Goal: Book appointment/travel/reservation

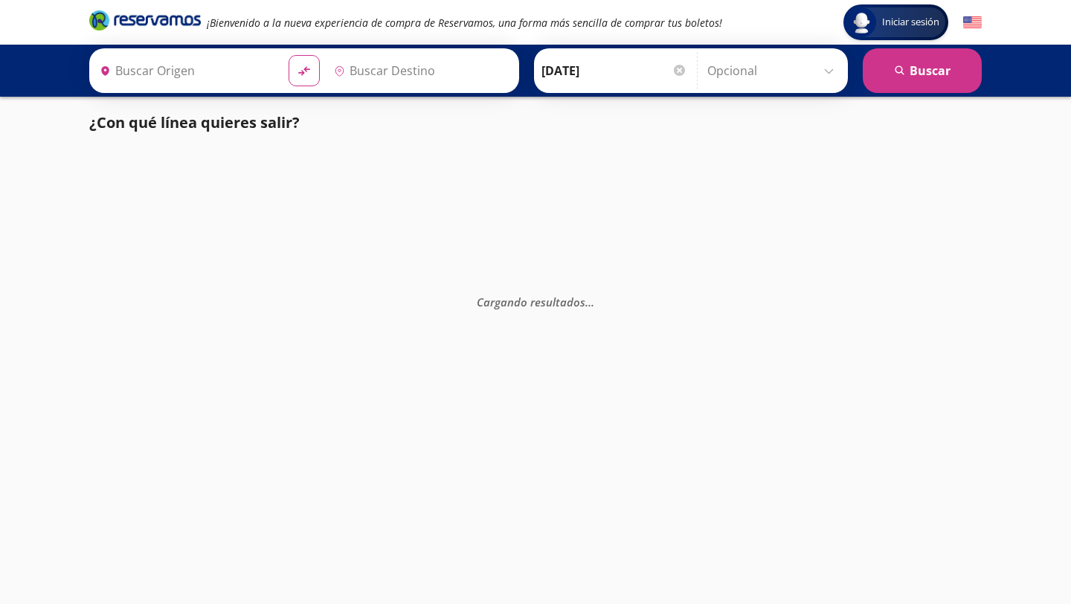
type input "[GEOGRAPHIC_DATA], [GEOGRAPHIC_DATA]"
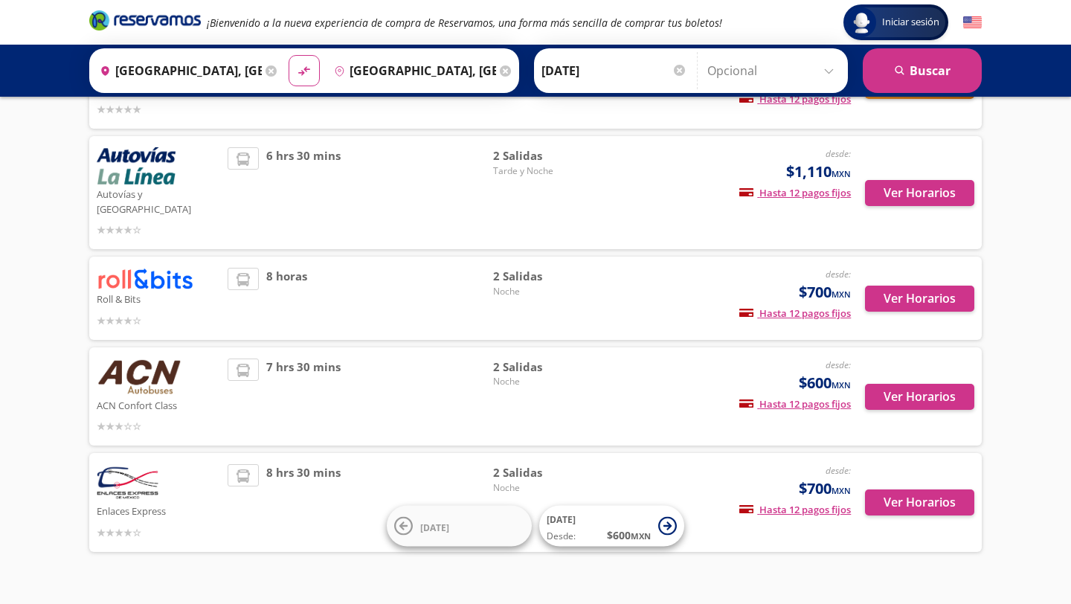
scroll to position [332, 0]
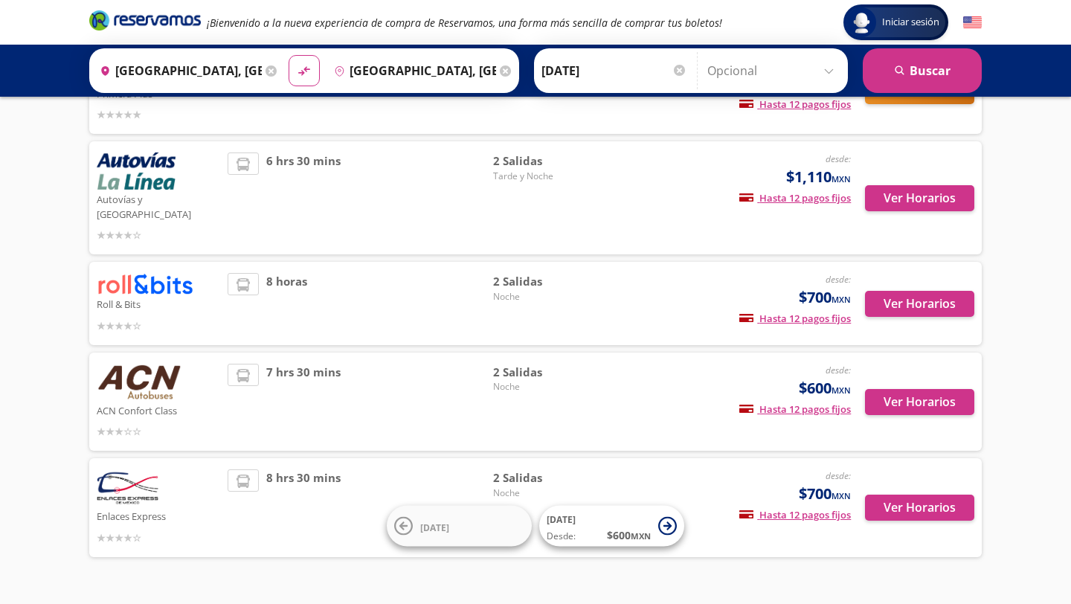
click at [161, 370] on img at bounding box center [139, 382] width 85 height 37
click at [941, 395] on button "Ver Horarios" at bounding box center [919, 402] width 109 height 26
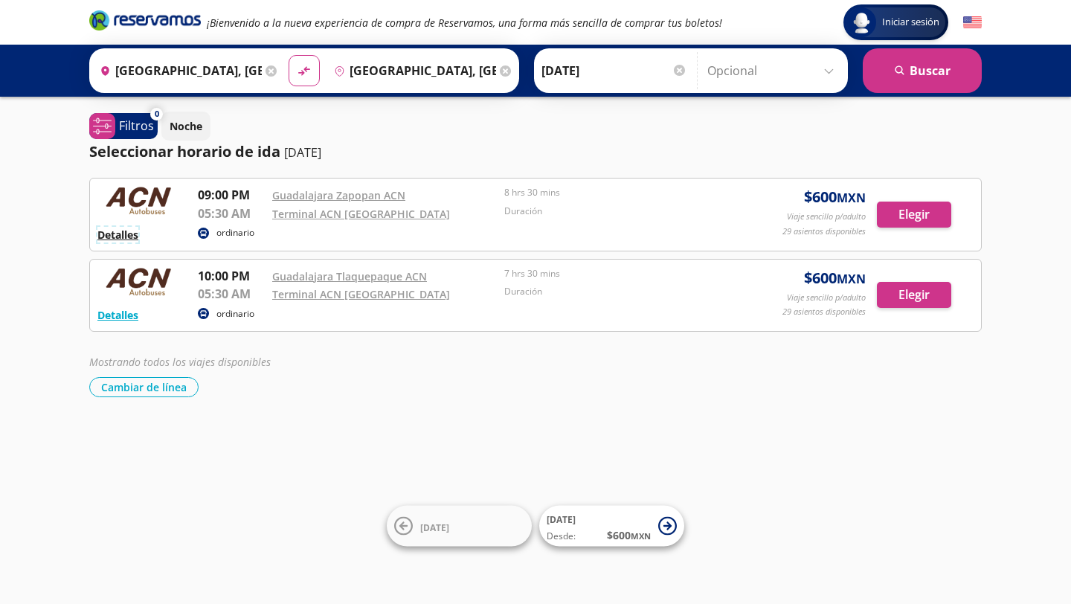
click at [126, 228] on button "Detalles" at bounding box center [117, 235] width 41 height 16
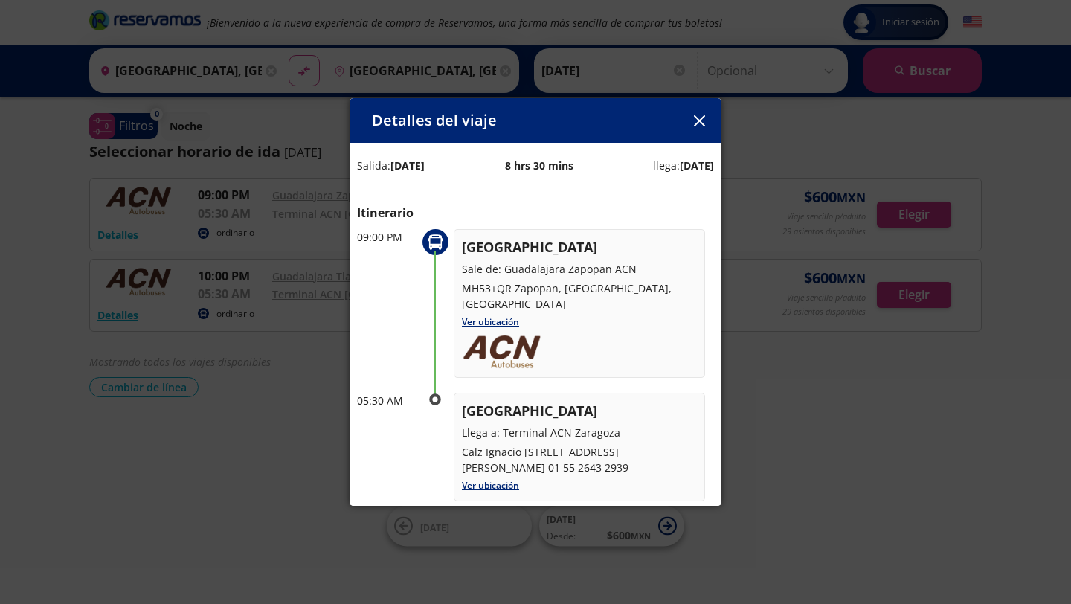
click at [701, 125] on icon "button" at bounding box center [699, 120] width 11 height 11
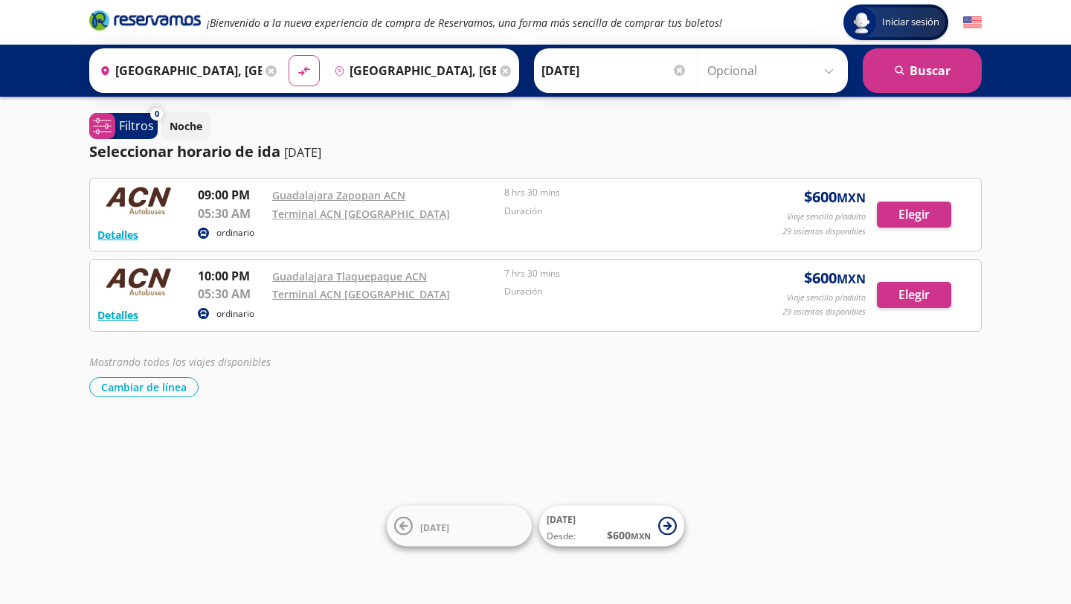
click at [0, 309] on div "Iniciar sesión Iniciar sesión ¡Bienvenido a la nueva experiencia de compra de R…" at bounding box center [535, 302] width 1071 height 604
click at [112, 313] on button "Detalles" at bounding box center [117, 315] width 41 height 16
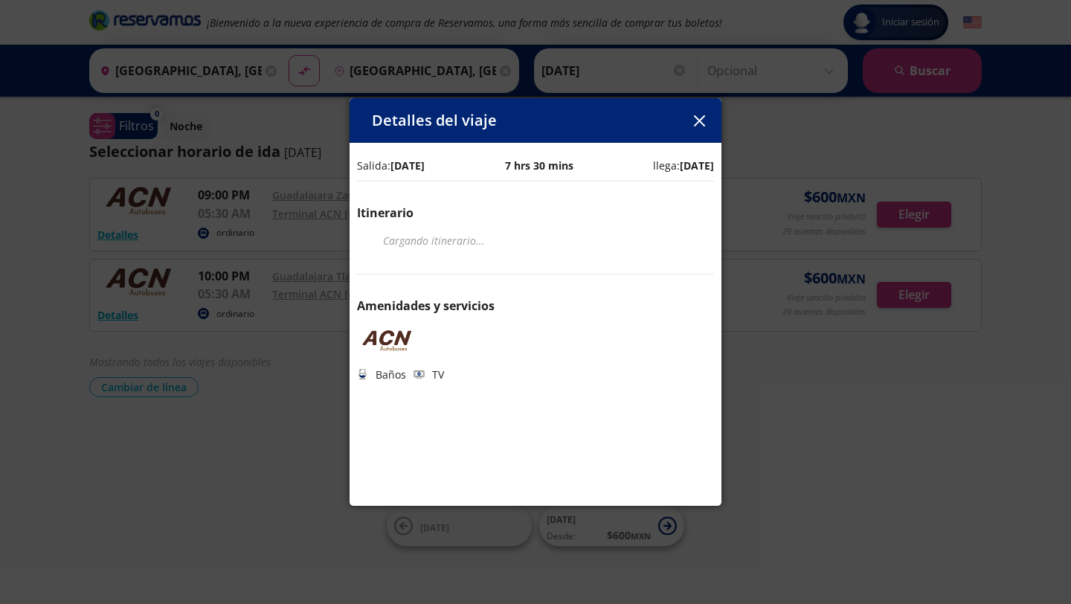
click at [698, 123] on icon "button" at bounding box center [699, 120] width 11 height 11
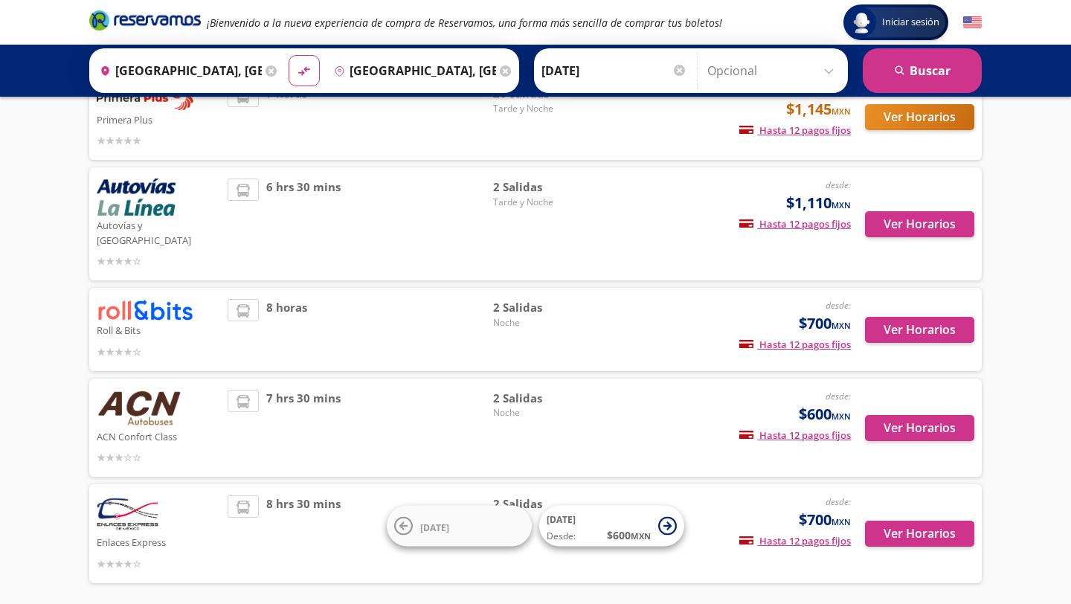
scroll to position [353, 0]
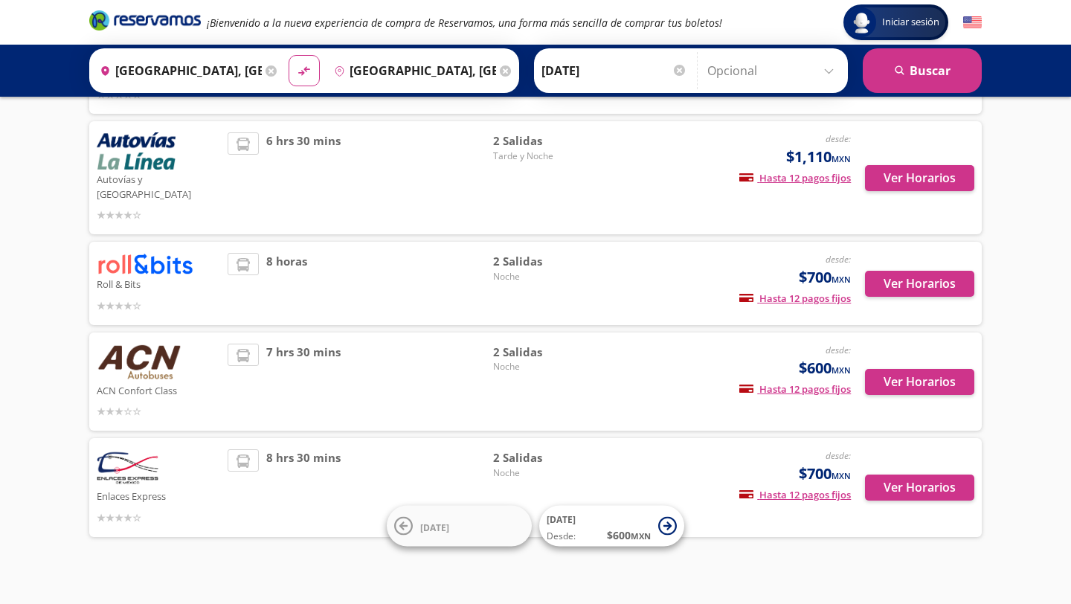
click at [0, 296] on div "Iniciar sesión Iniciar sesión ¡Bienvenido a la nueva experiencia de compra de R…" at bounding box center [535, 132] width 1071 height 971
click at [151, 253] on img at bounding box center [145, 264] width 97 height 22
click at [912, 271] on button "Ver Horarios" at bounding box center [919, 284] width 109 height 26
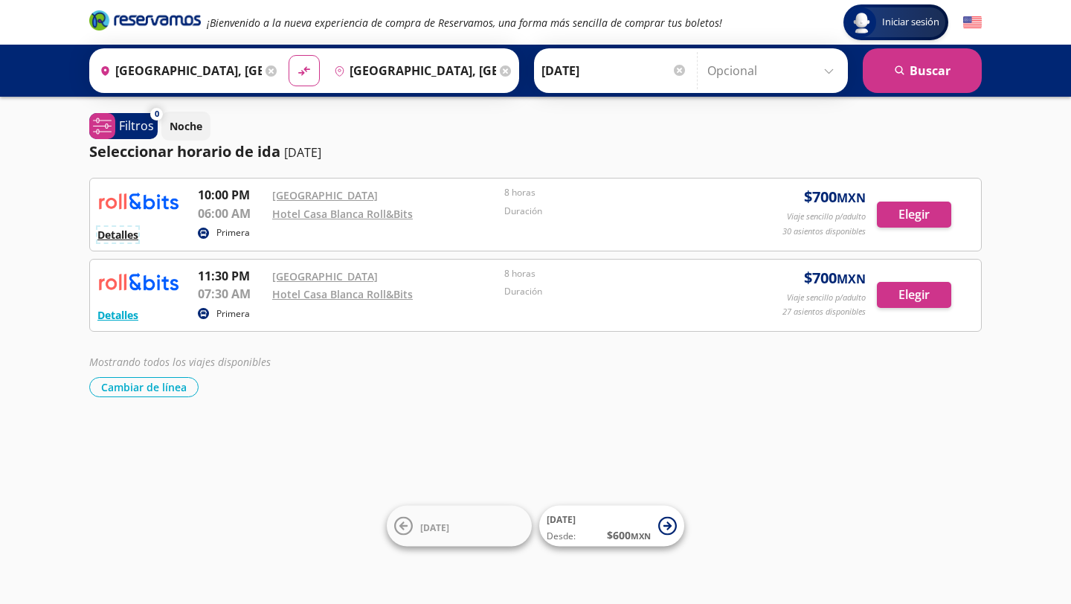
click at [125, 233] on button "Detalles" at bounding box center [117, 235] width 41 height 16
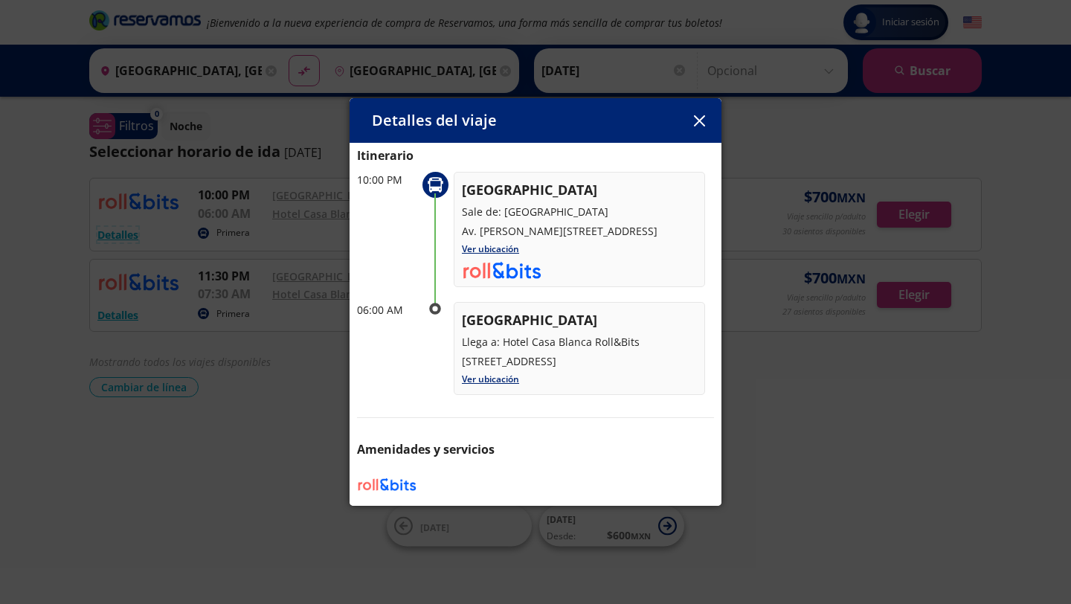
scroll to position [116, 0]
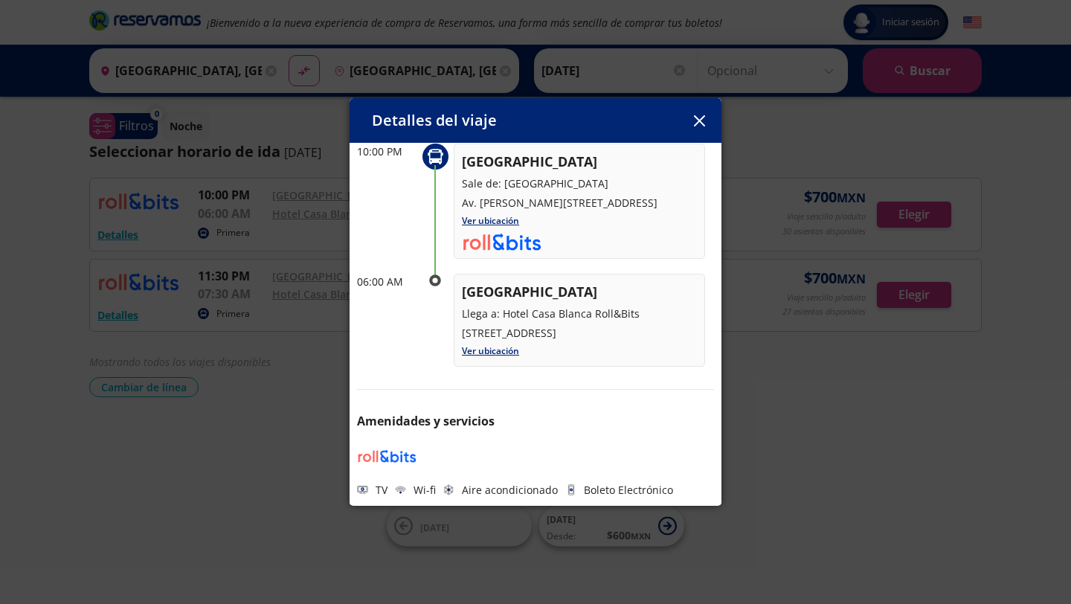
click at [701, 118] on icon "button" at bounding box center [699, 120] width 11 height 11
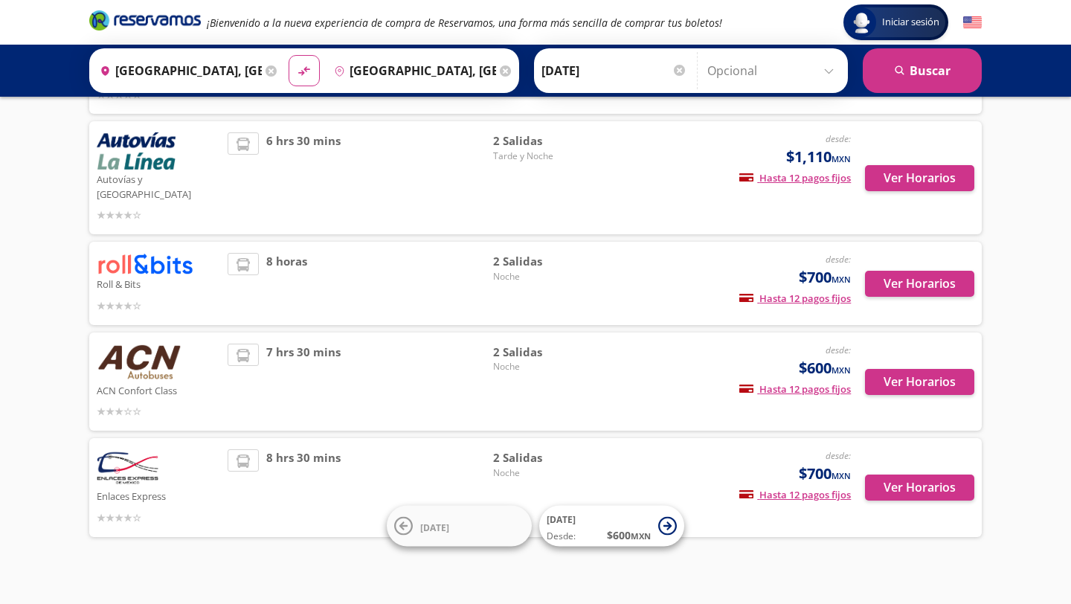
scroll to position [343, 0]
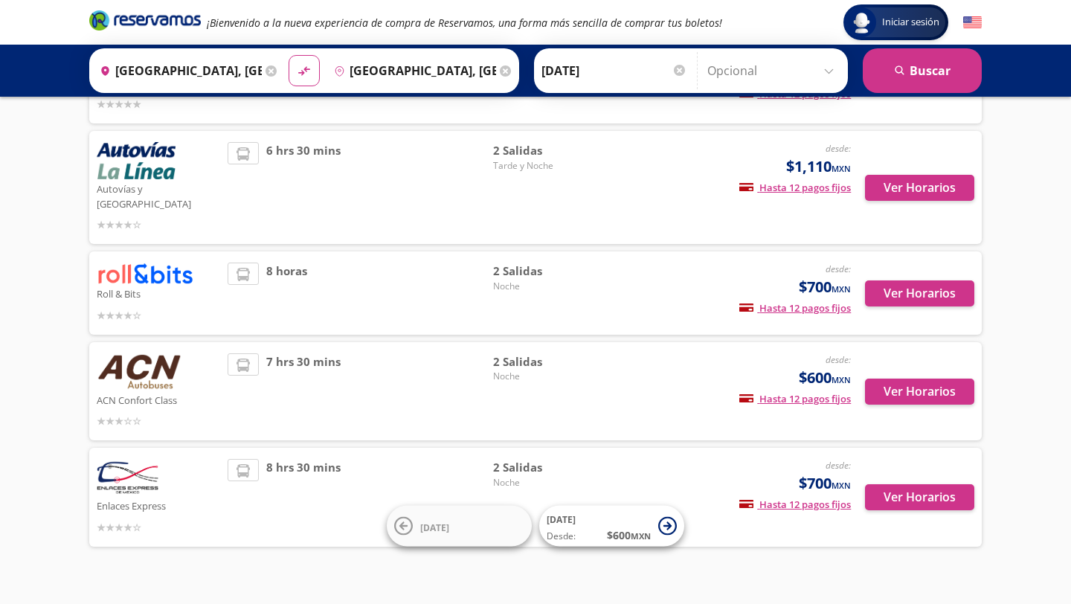
click at [136, 459] on img at bounding box center [128, 477] width 62 height 37
click at [57, 463] on div "Iniciar sesión Iniciar sesión ¡Bienvenido a la nueva experiencia de compra de R…" at bounding box center [535, 142] width 1071 height 971
click at [140, 459] on img at bounding box center [128, 477] width 62 height 37
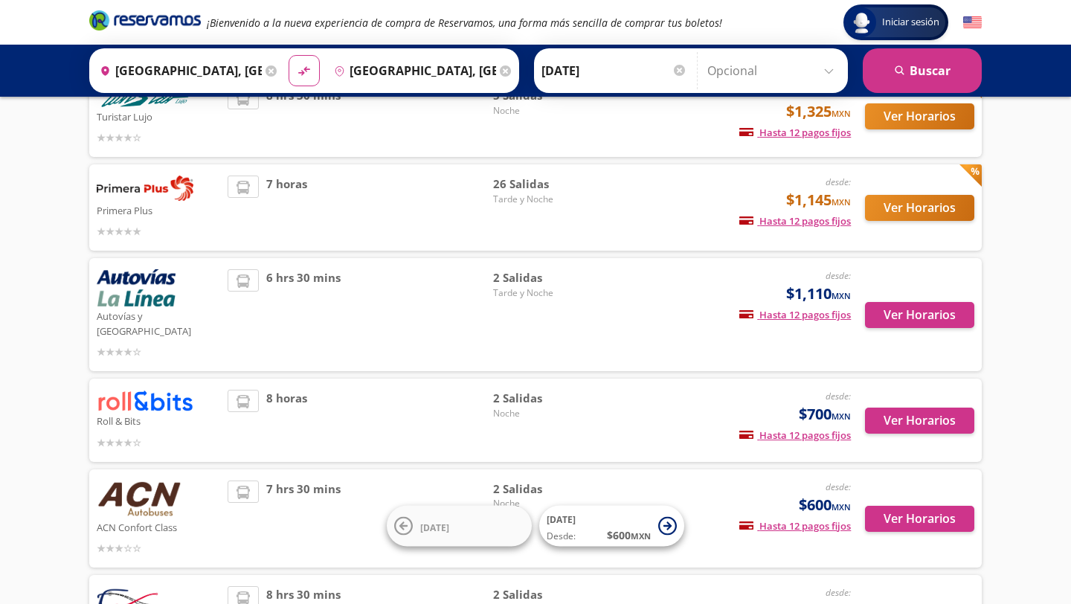
scroll to position [216, 0]
click at [162, 296] on img at bounding box center [136, 286] width 79 height 37
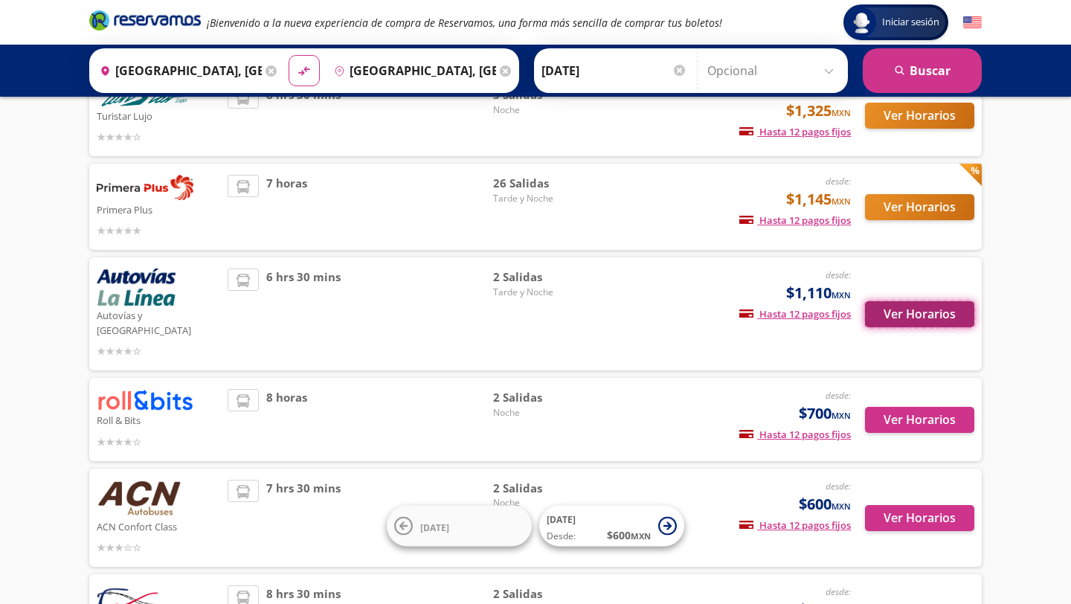
click at [902, 301] on button "Ver Horarios" at bounding box center [919, 314] width 109 height 26
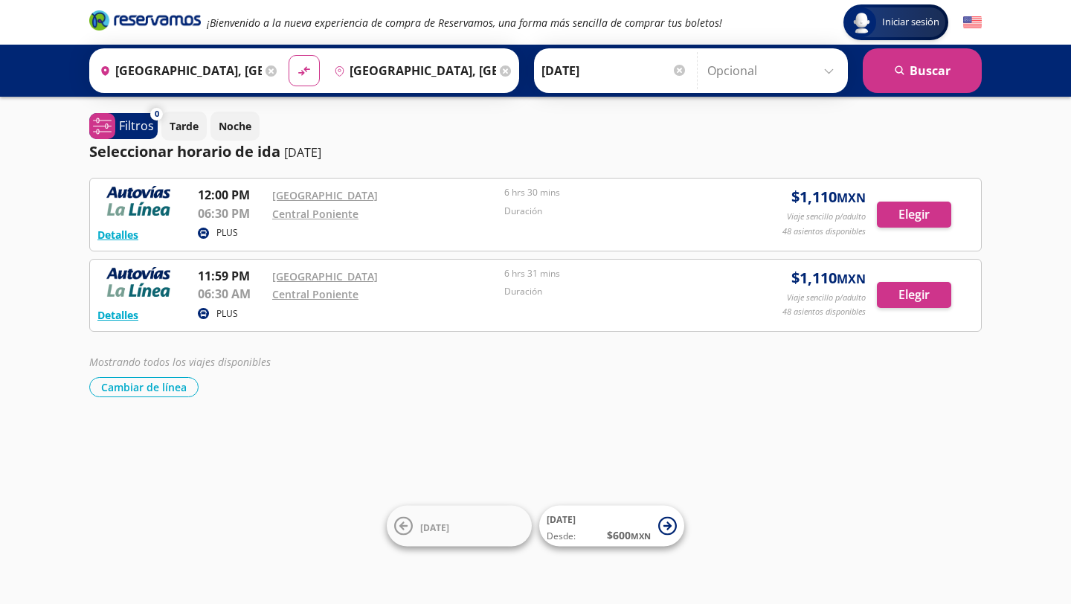
scroll to position [216, 0]
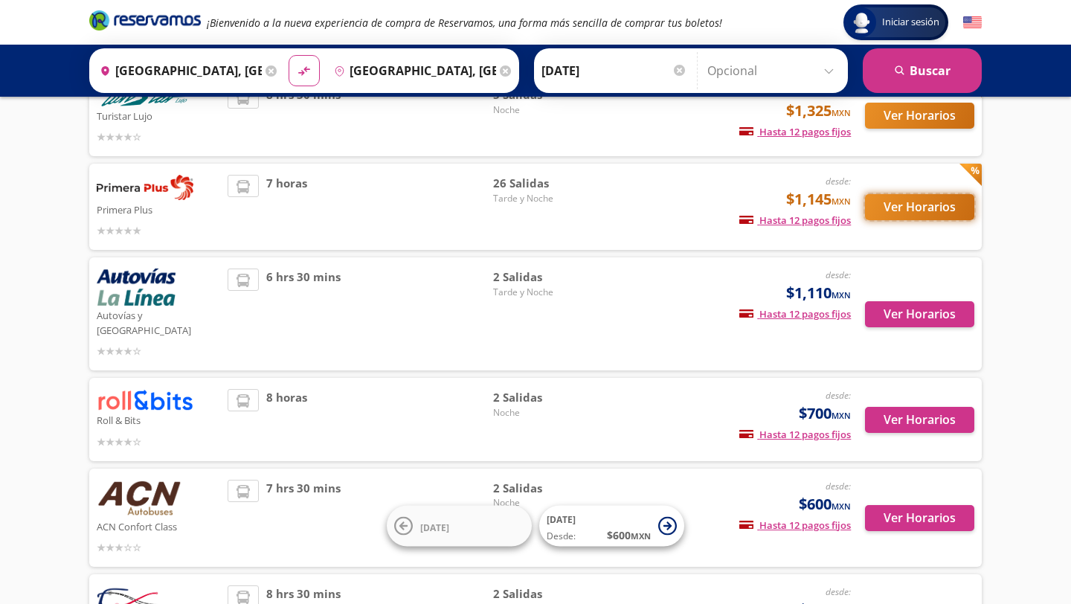
click at [962, 213] on button "Ver Horarios" at bounding box center [919, 207] width 109 height 26
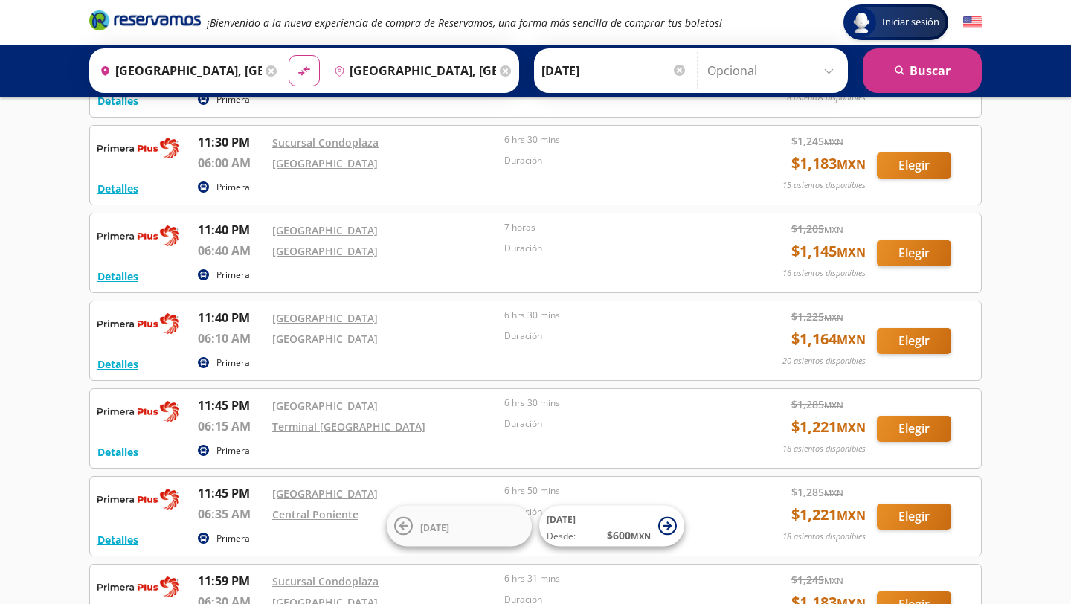
scroll to position [1988, 0]
